Goal: Information Seeking & Learning: Stay updated

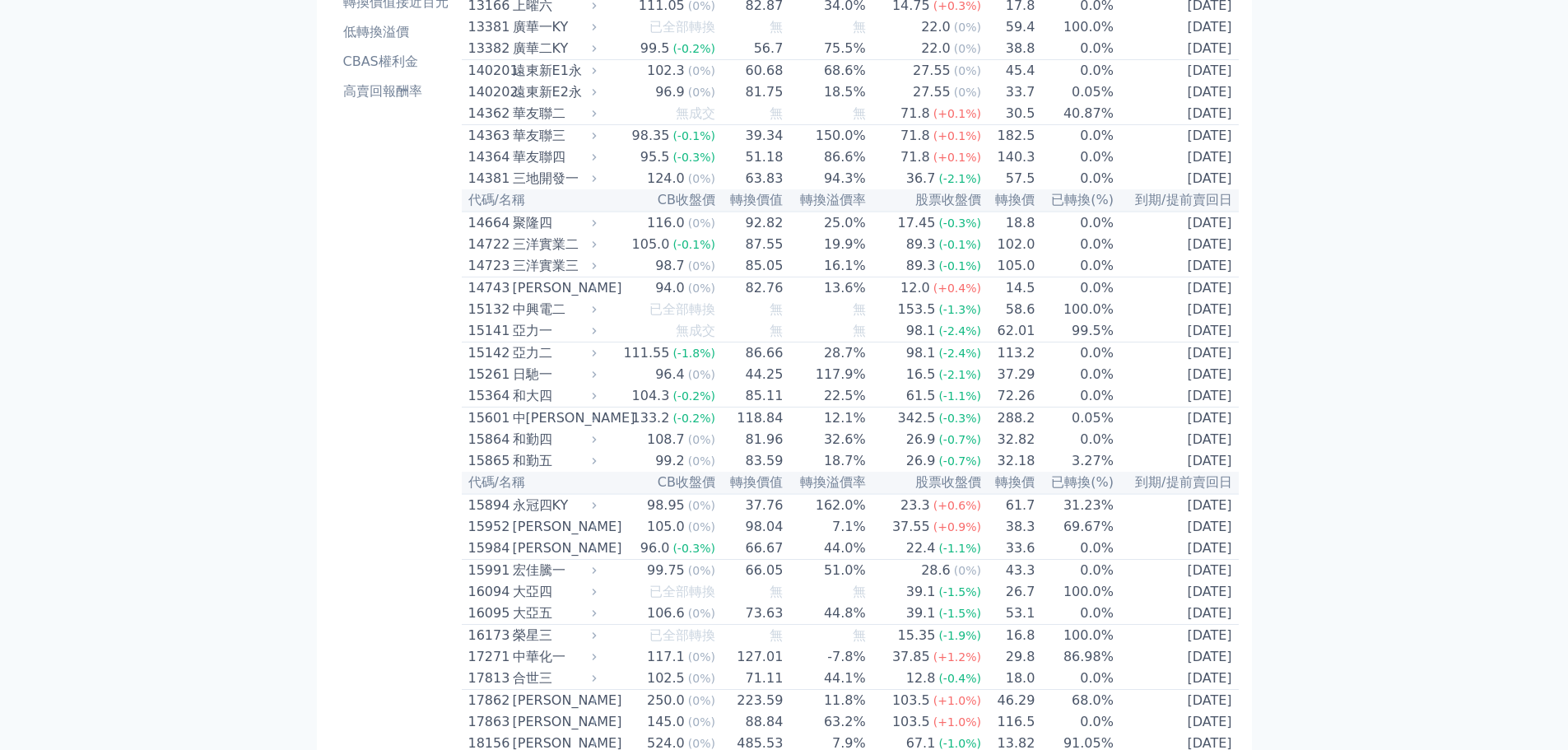
scroll to position [13, 0]
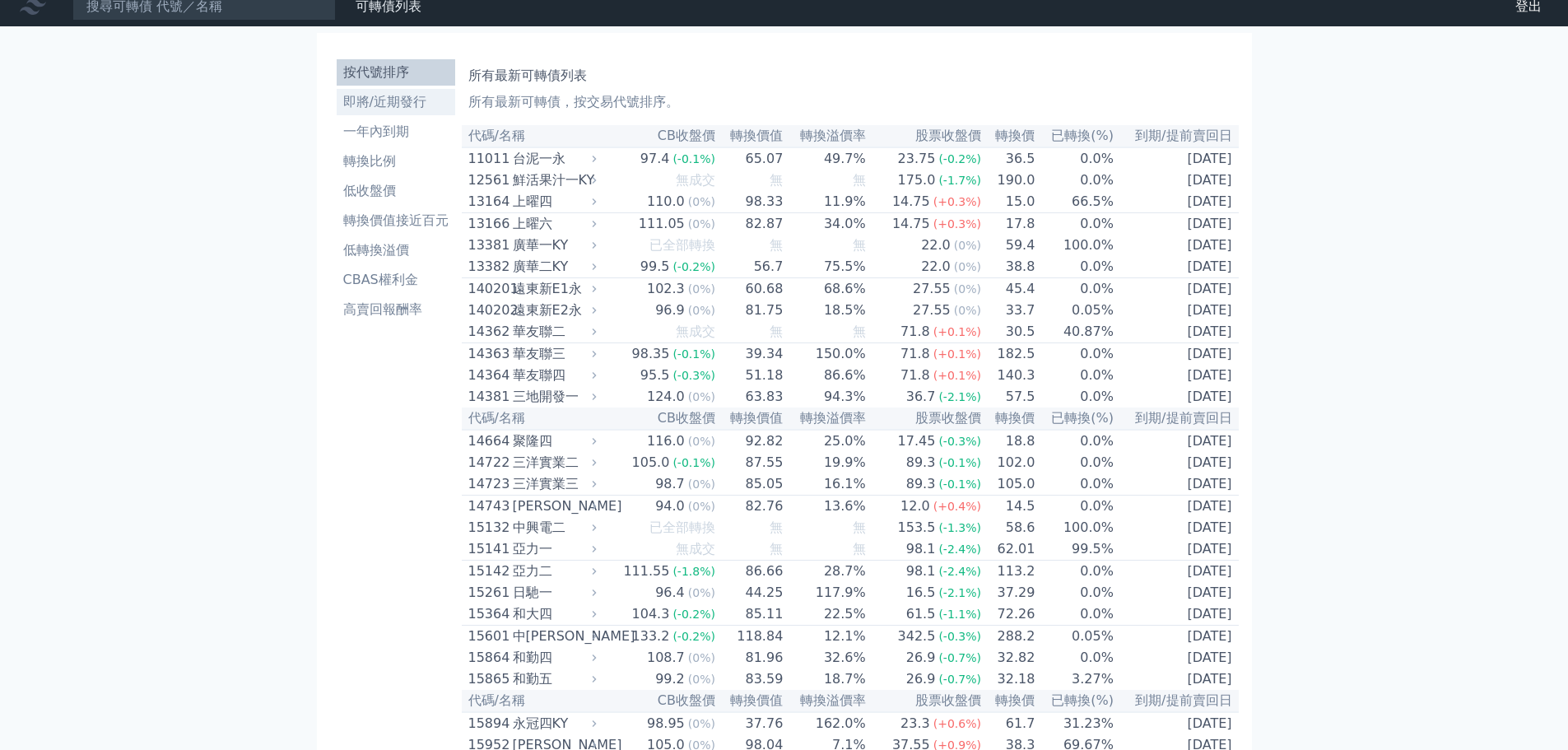
click at [412, 100] on li "即將/近期發行" at bounding box center [396, 102] width 118 height 20
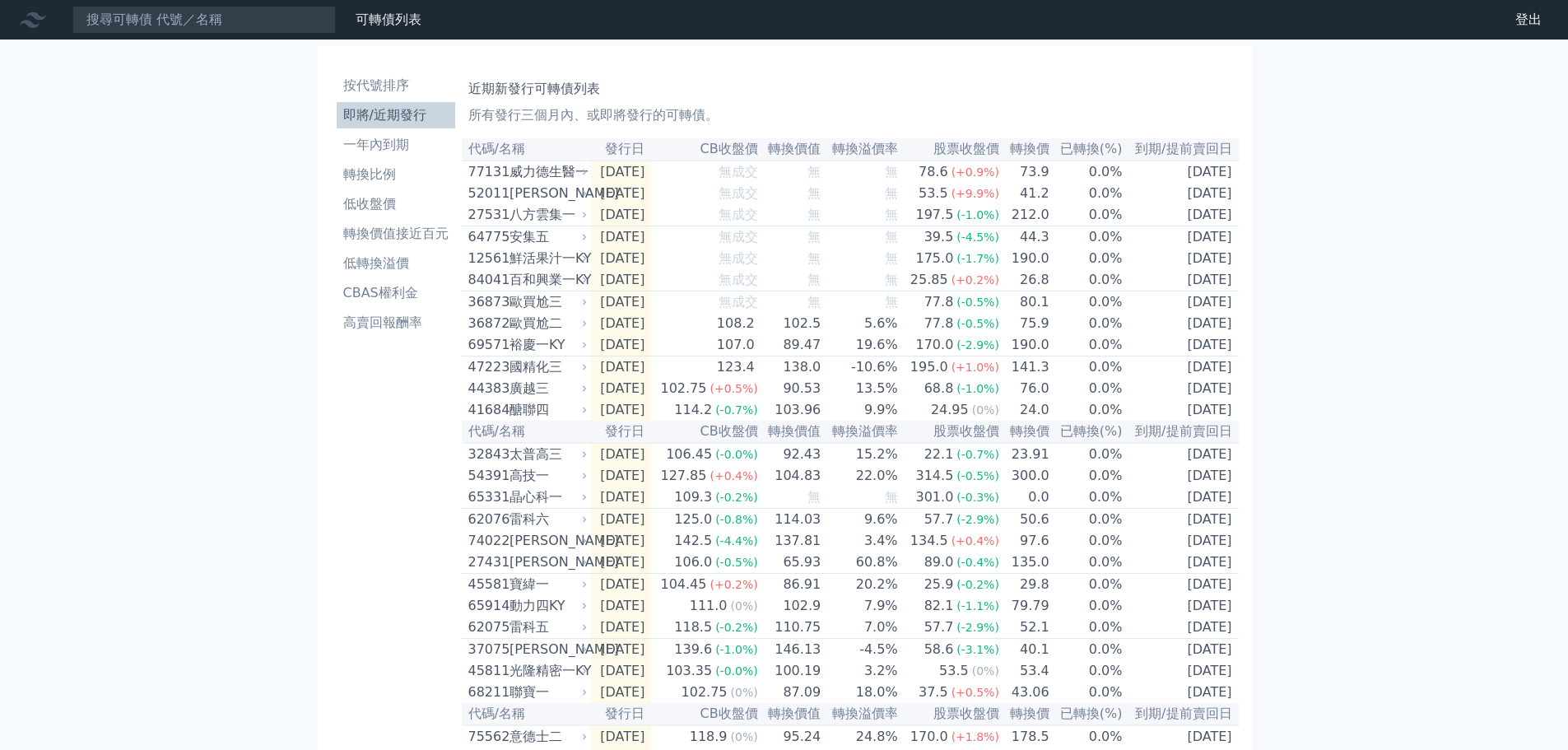
click at [1406, 383] on div "可轉債列表 財務數據 可轉債列表 財務數據 登出 登出 按代號排序 即將/近期發行 一年內到期 轉換比例 低收盤價 轉換價值接近百元 低轉換溢價" at bounding box center [784, 538] width 1568 height 1077
drag, startPoint x: 396, startPoint y: 89, endPoint x: 397, endPoint y: 81, distance: 8.1
click at [396, 89] on li "按代號排序" at bounding box center [396, 85] width 118 height 20
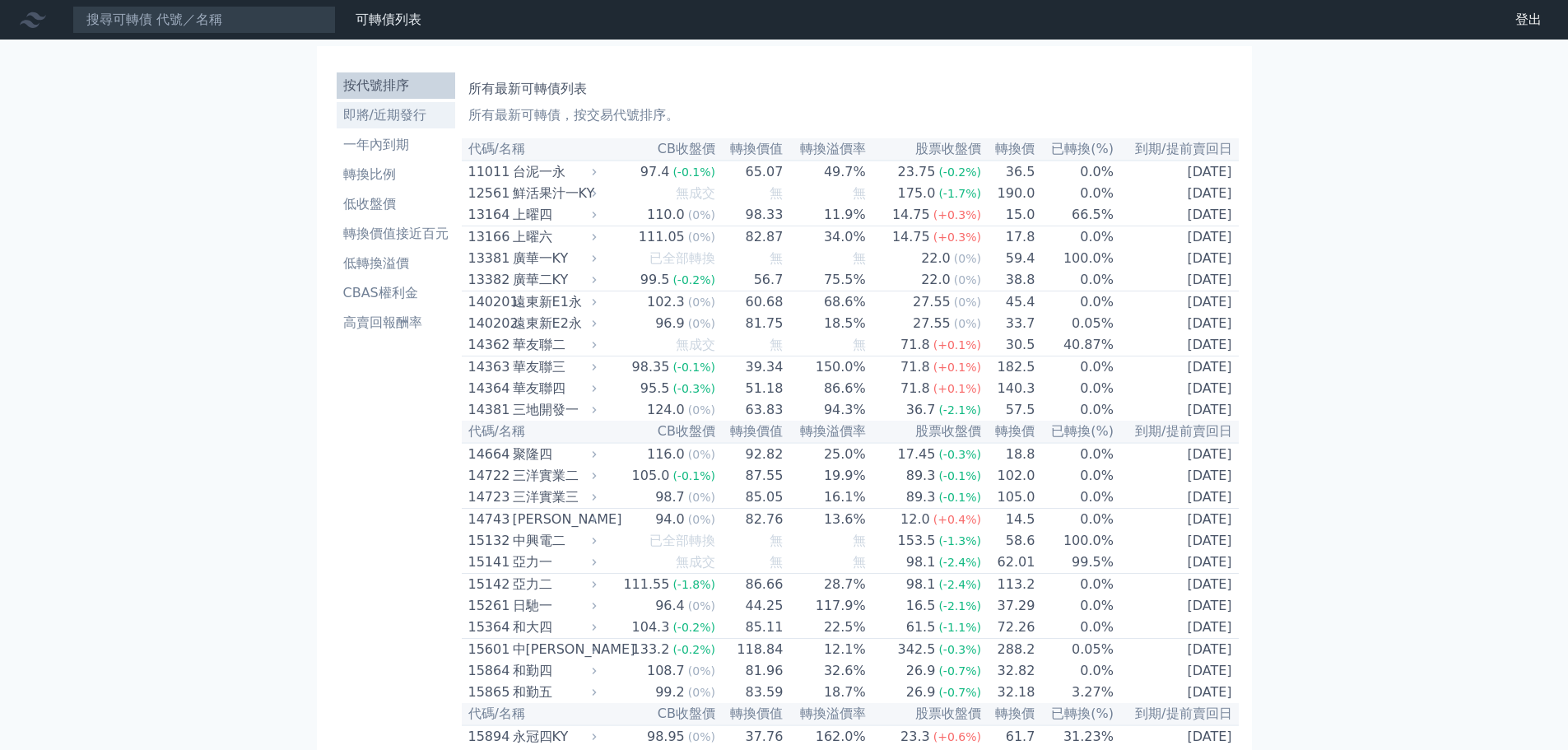
click at [402, 119] on li "即將/近期發行" at bounding box center [396, 115] width 118 height 20
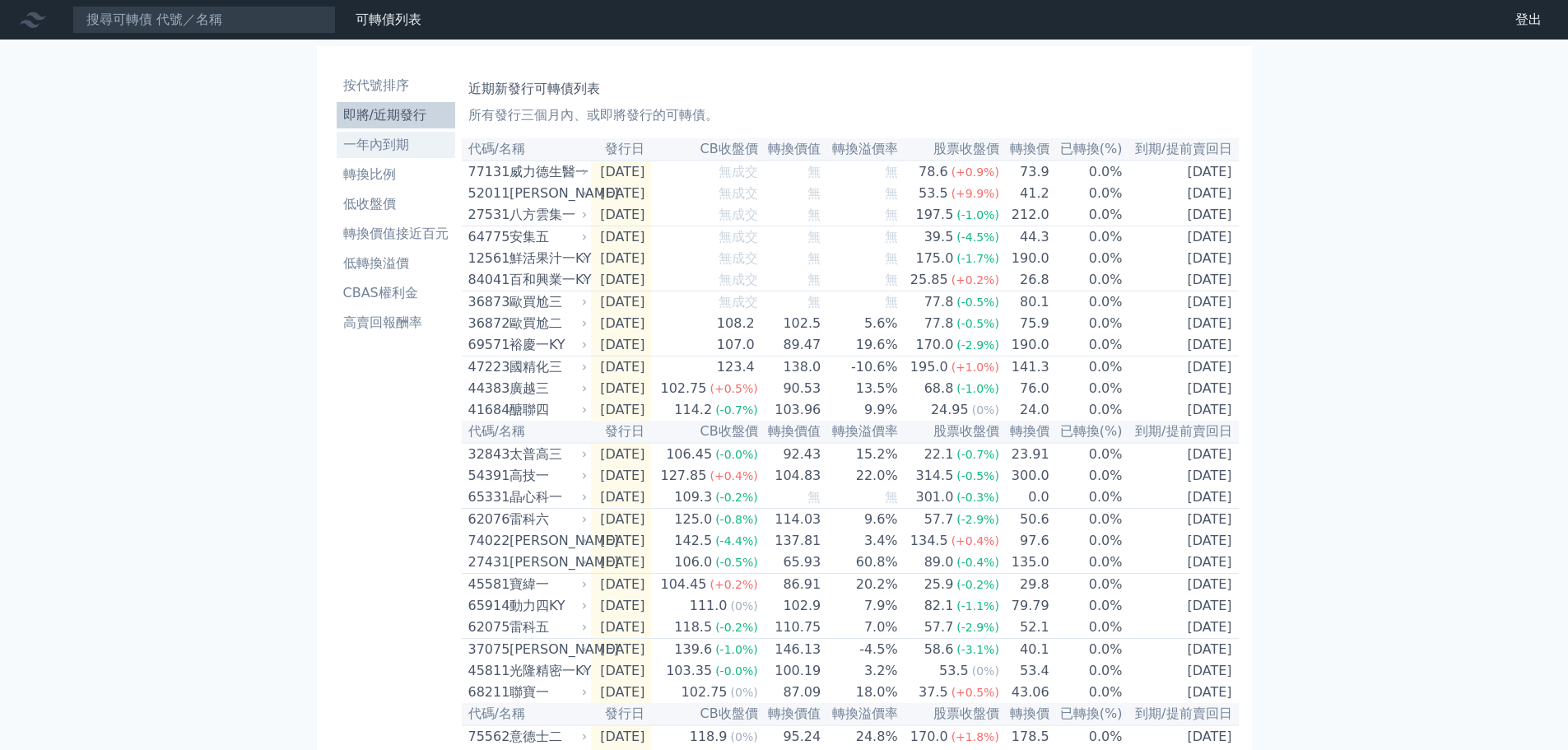
click at [378, 137] on li "一年內到期" at bounding box center [396, 144] width 118 height 20
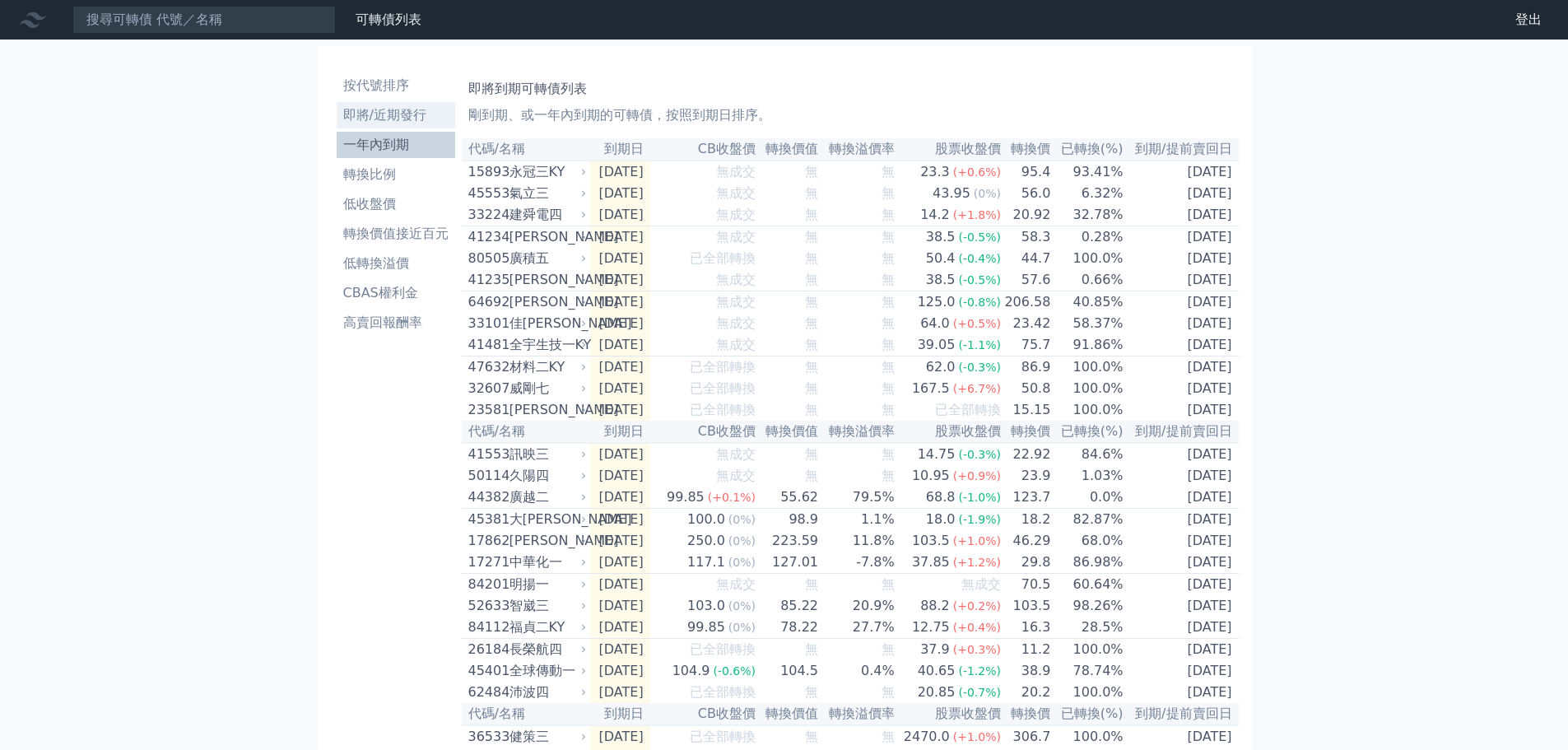
click at [401, 118] on li "即將/近期發行" at bounding box center [396, 115] width 118 height 20
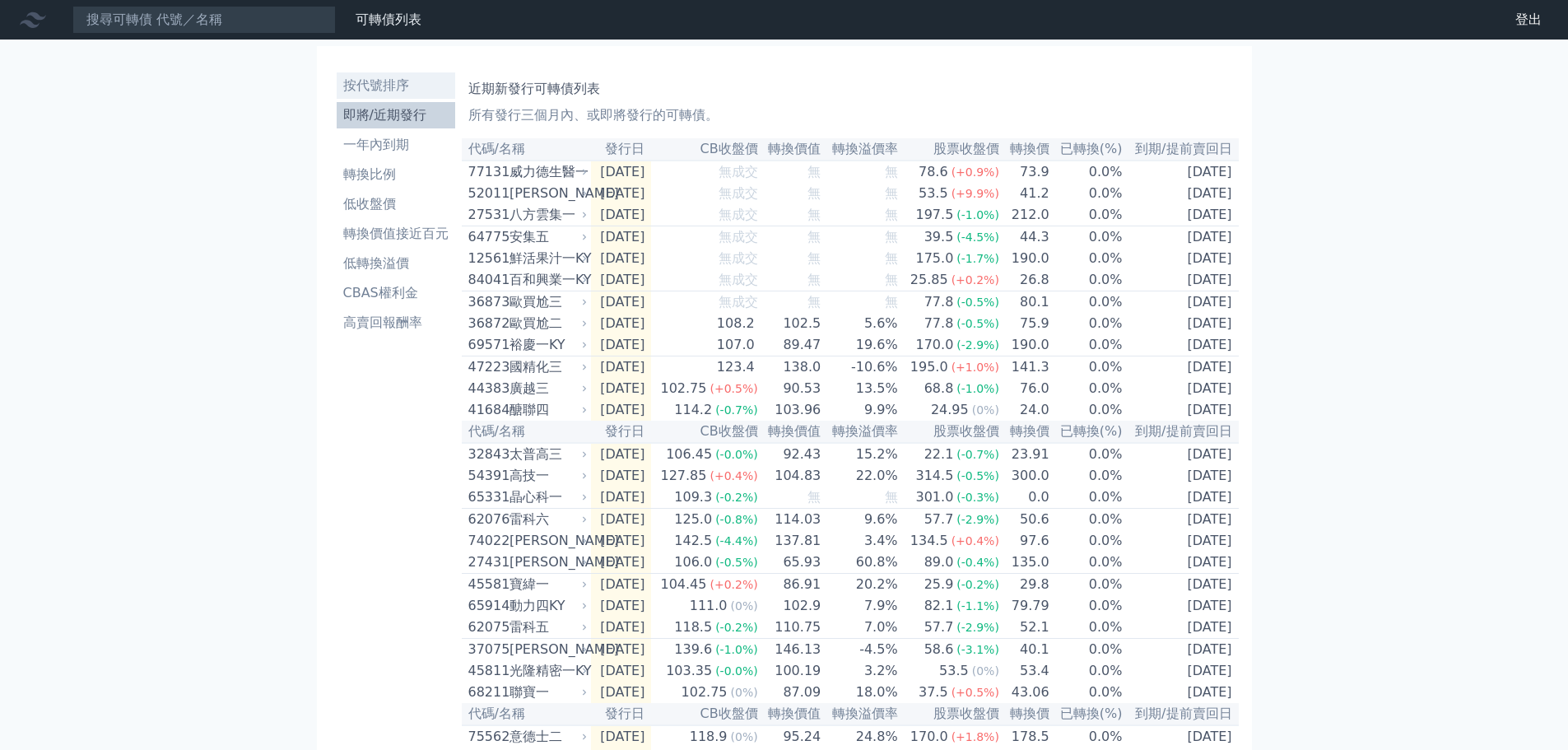
click at [400, 87] on li "按代號排序" at bounding box center [396, 85] width 118 height 20
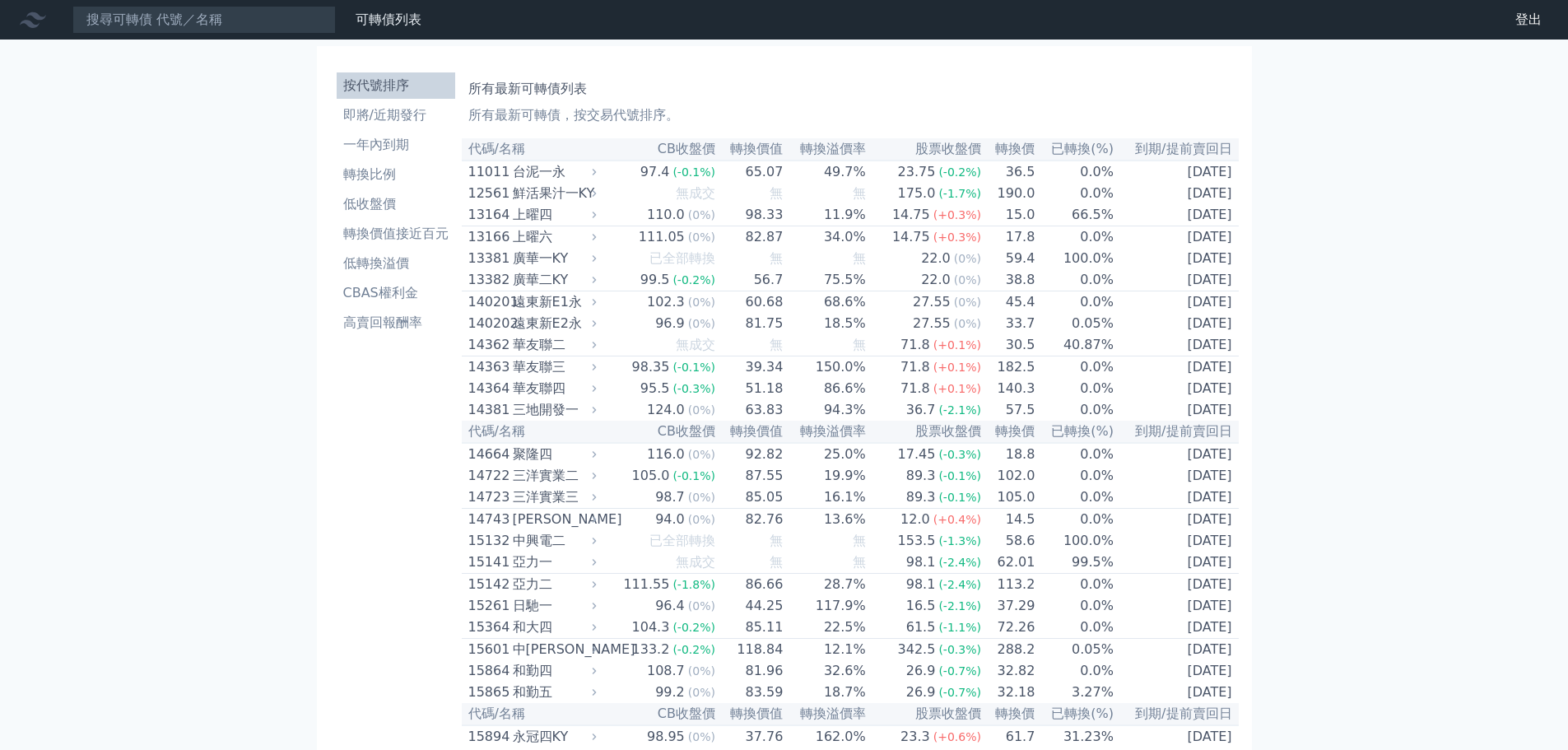
click at [421, 126] on link "即將/近期發行" at bounding box center [396, 115] width 118 height 27
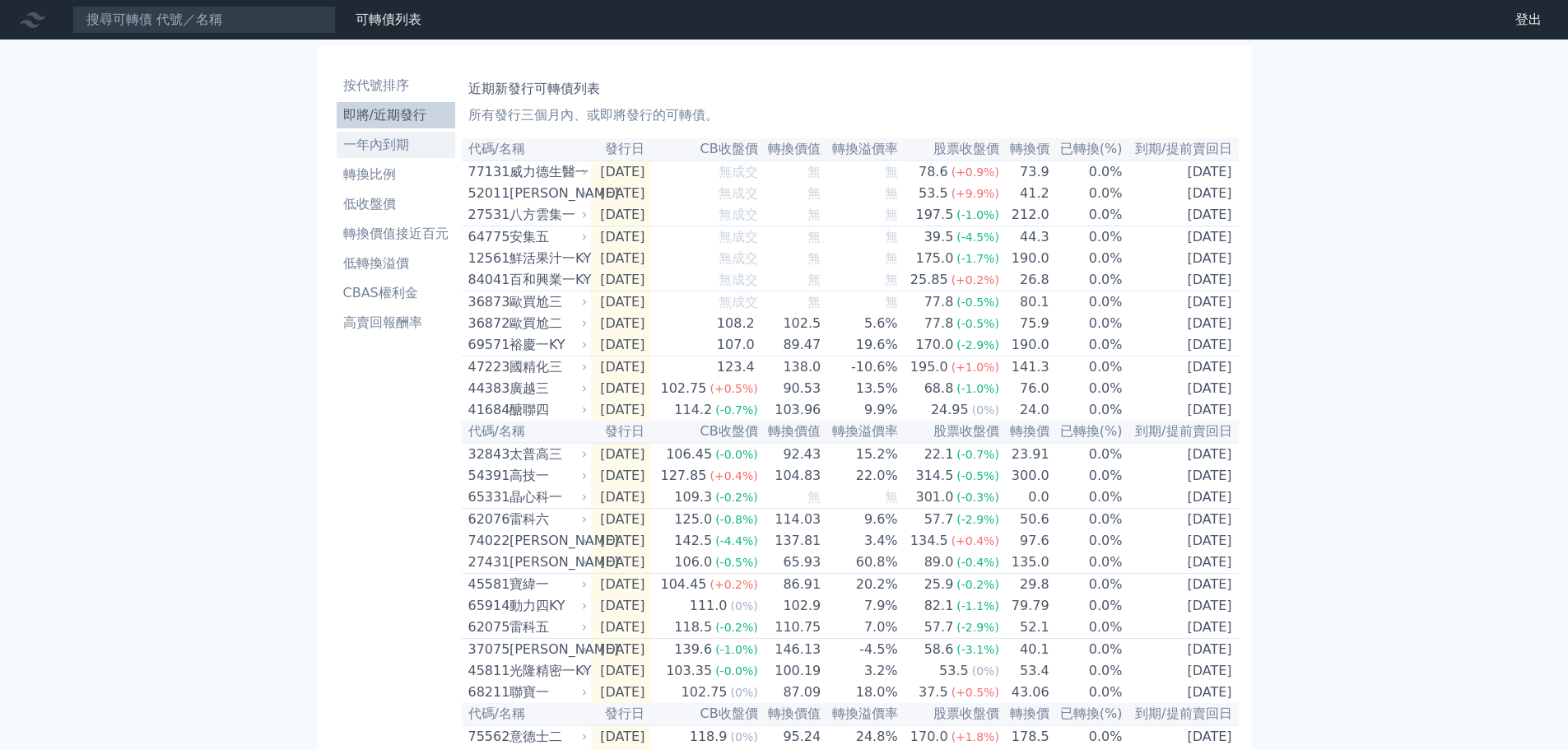
click at [375, 141] on li "一年內到期" at bounding box center [396, 144] width 118 height 20
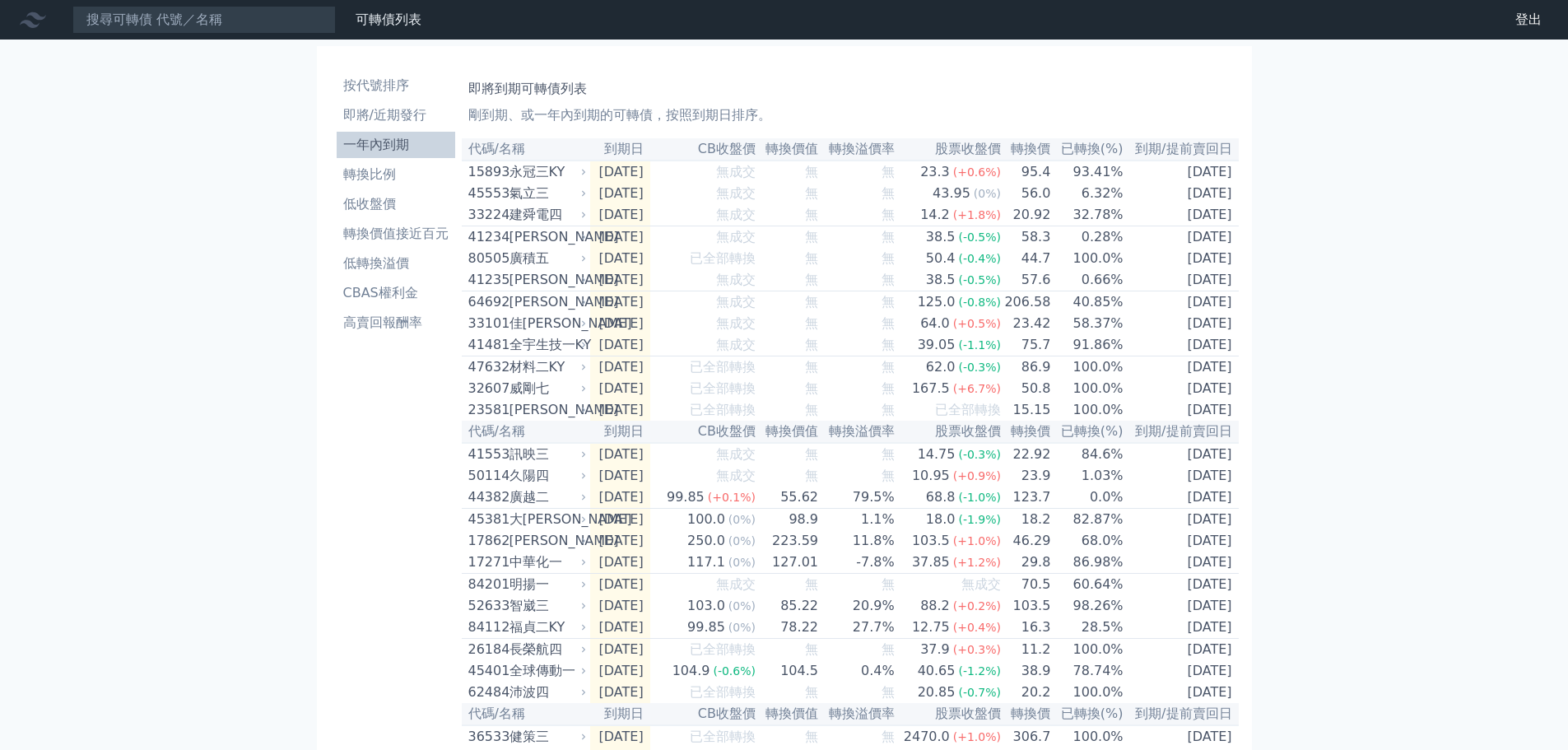
click at [401, 129] on ul "按代號排序 即將/近期發行 一年內到期 轉換比例 低收盤價 轉換價值接近百元 低轉換溢價 CBAS權利金 高賣回報酬率" at bounding box center [396, 203] width 118 height 263
click at [412, 115] on li "即將/近期發行" at bounding box center [396, 115] width 118 height 20
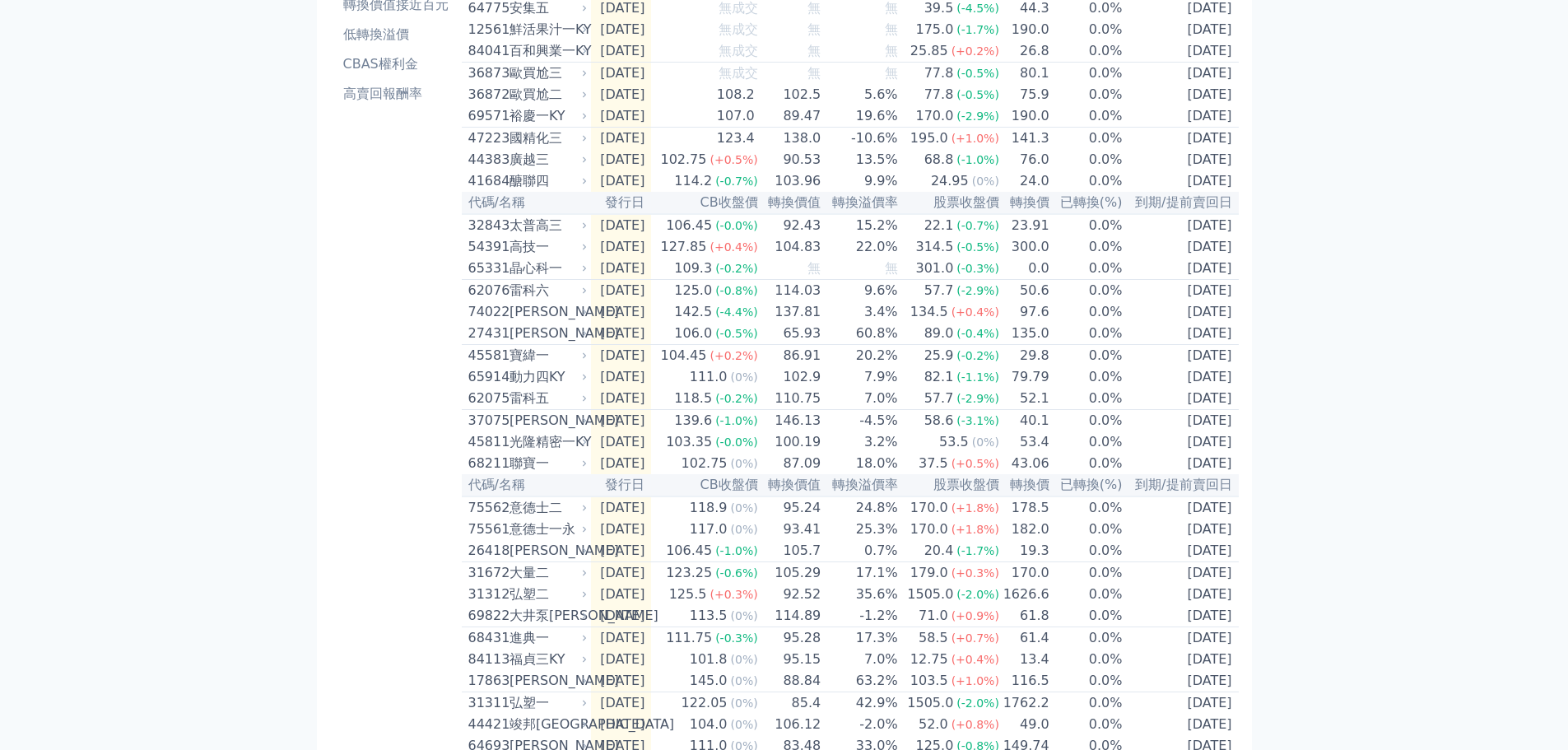
scroll to position [247, 0]
